Goal: Information Seeking & Learning: Understand process/instructions

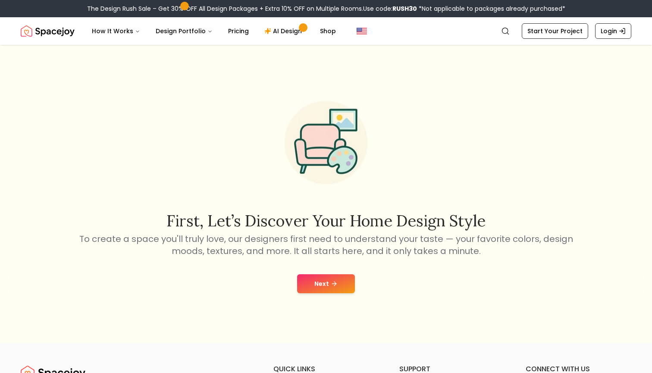
click at [327, 282] on button "Next" at bounding box center [326, 283] width 58 height 19
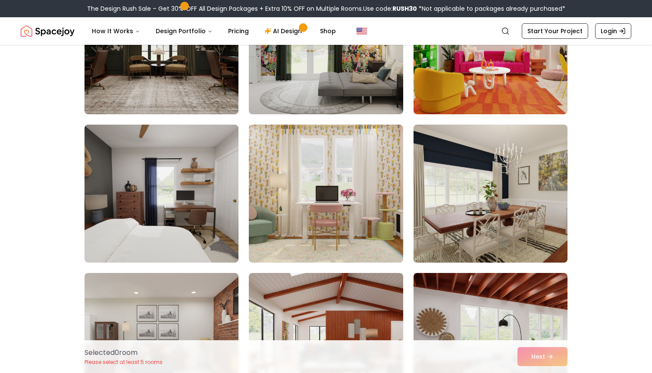
scroll to position [290, 0]
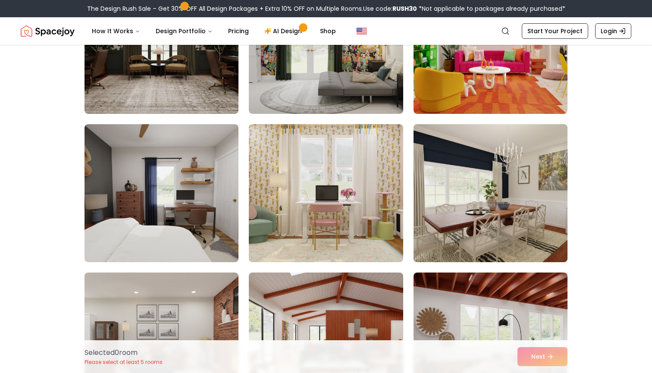
click at [443, 169] on img at bounding box center [491, 193] width 162 height 145
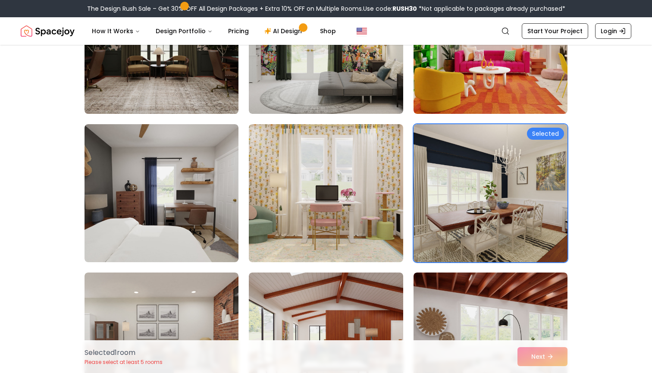
click at [227, 93] on img at bounding box center [162, 44] width 162 height 145
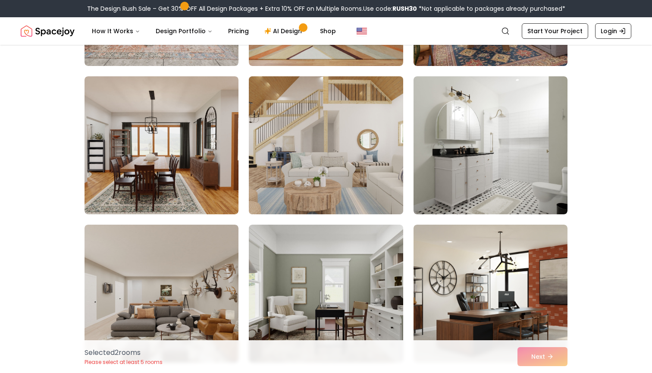
scroll to position [635, 0]
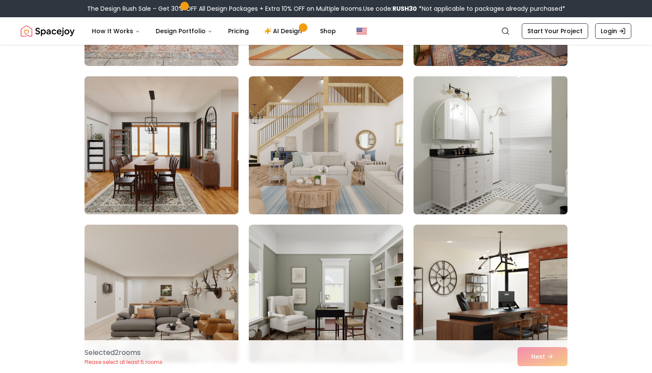
click at [470, 159] on img at bounding box center [491, 145] width 162 height 145
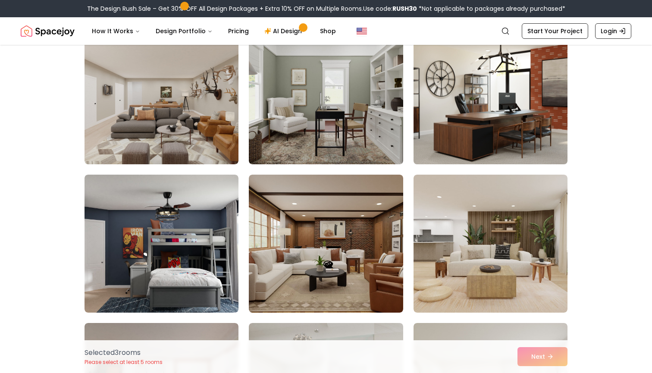
scroll to position [848, 0]
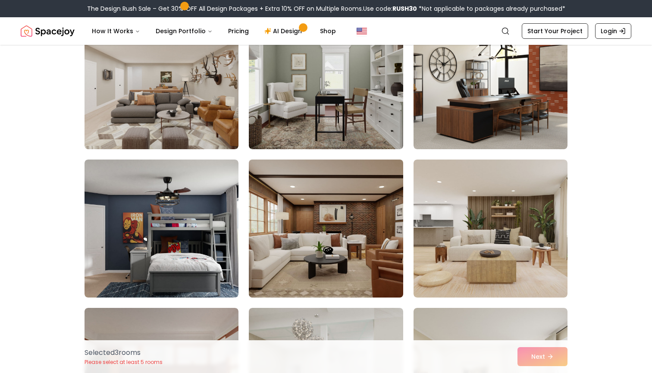
click at [377, 246] on img at bounding box center [326, 228] width 162 height 145
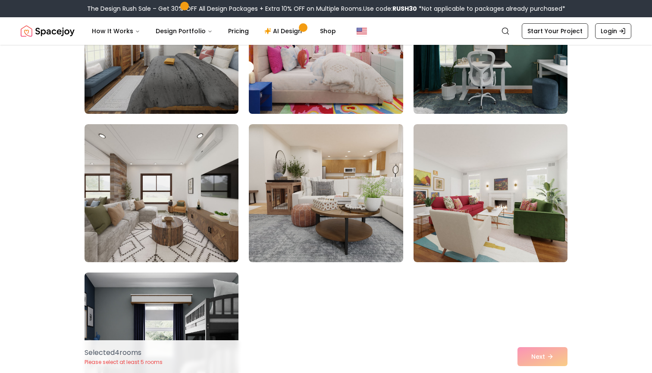
scroll to position [3258, 0]
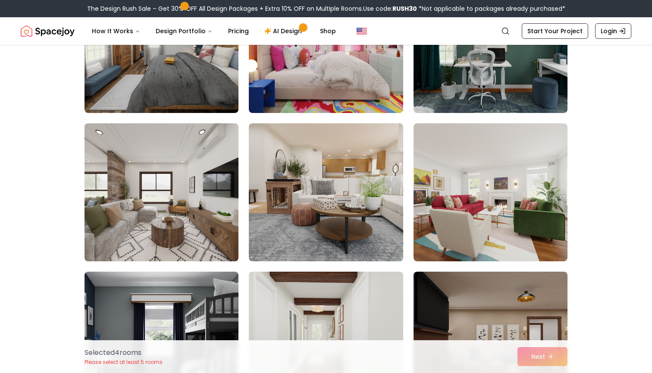
click at [183, 219] on img at bounding box center [162, 192] width 162 height 145
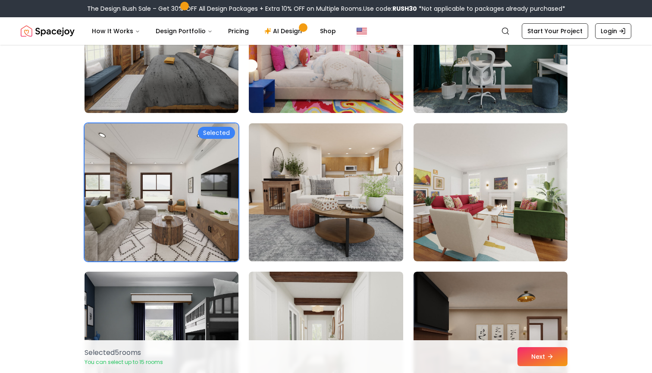
click at [348, 173] on img at bounding box center [326, 192] width 162 height 145
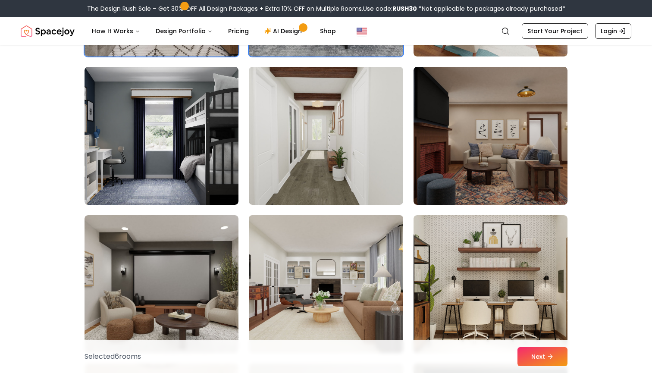
scroll to position [3467, 0]
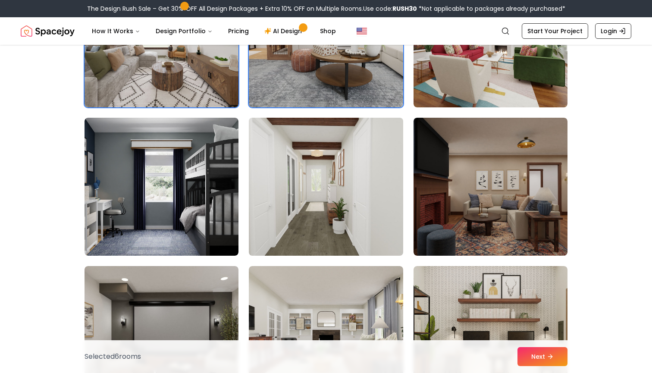
click at [342, 201] on img at bounding box center [326, 186] width 162 height 145
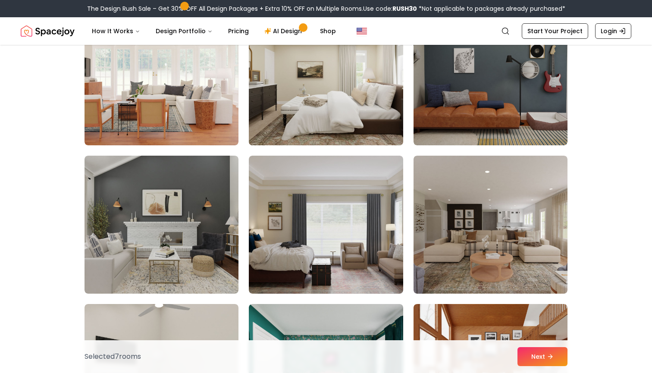
scroll to position [3825, 0]
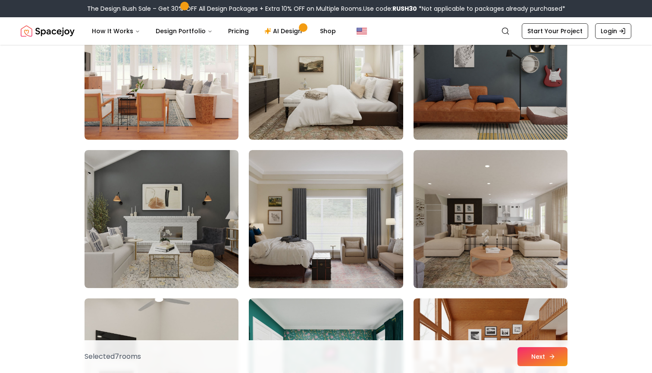
click at [524, 360] on button "Next" at bounding box center [543, 356] width 50 height 19
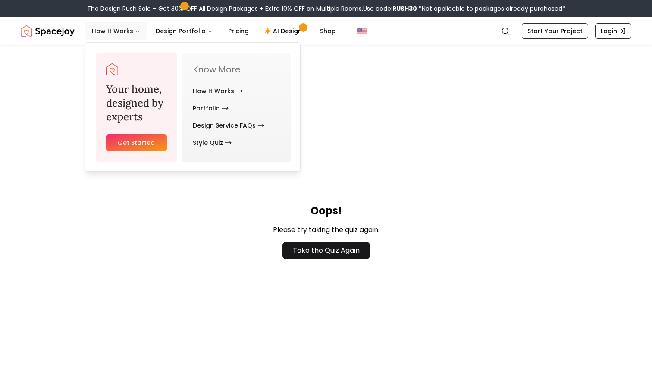
click at [135, 25] on button "How It Works" at bounding box center [116, 30] width 62 height 17
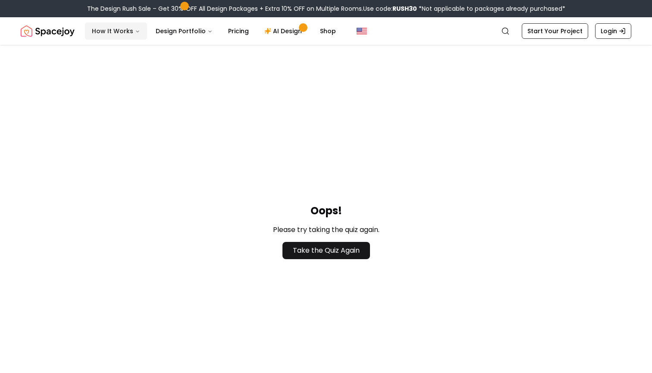
click at [135, 32] on icon "Main" at bounding box center [137, 31] width 5 height 5
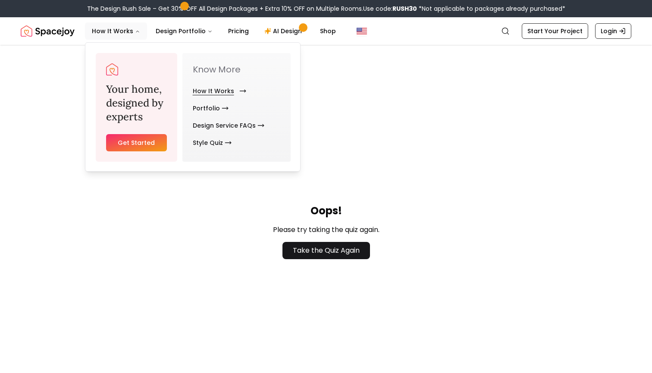
click at [199, 94] on link "How It Works" at bounding box center [218, 90] width 50 height 17
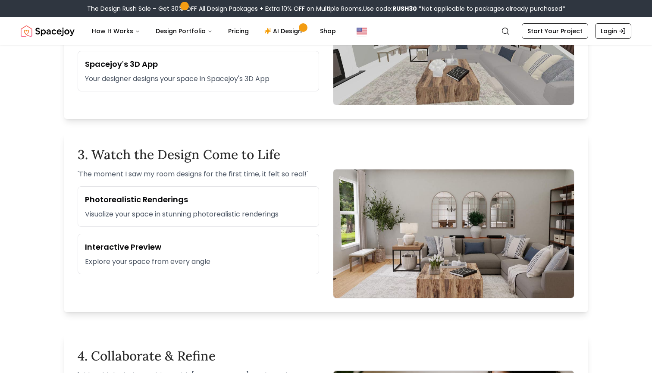
scroll to position [582, 0]
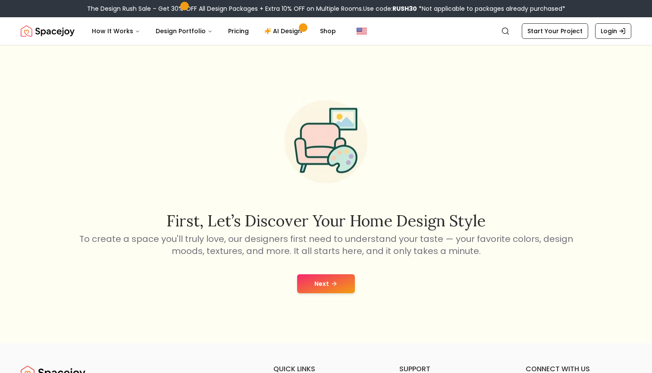
click at [512, 1] on div "The Design Rush Sale – Get 30% OFF All Design Packages + Extra 10% OFF on Multi…" at bounding box center [326, 8] width 652 height 17
